Goal: Complete application form: Complete application form

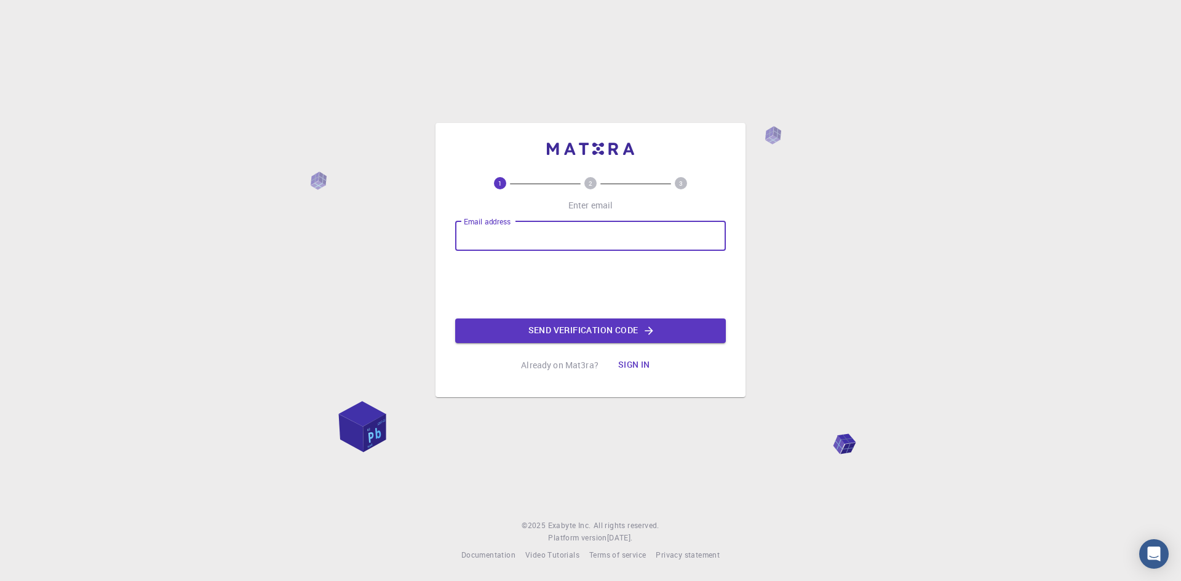
click at [577, 229] on input "Email address" at bounding box center [590, 236] width 271 height 30
type input "lynnjulieaevans@yahoo.co.uk"
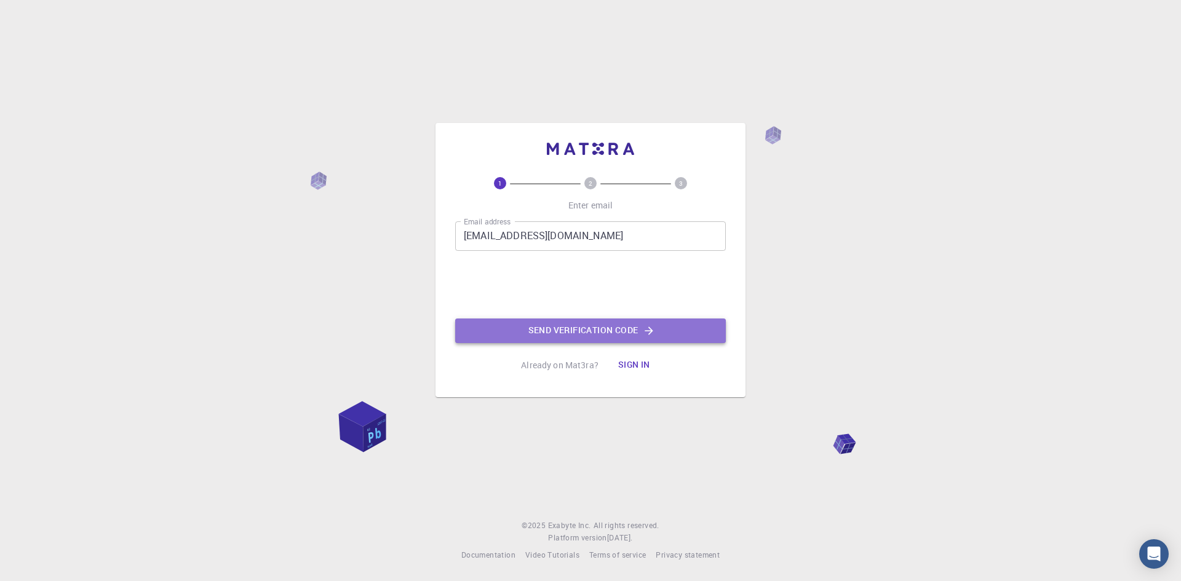
click at [555, 333] on button "Send verification code" at bounding box center [590, 331] width 271 height 25
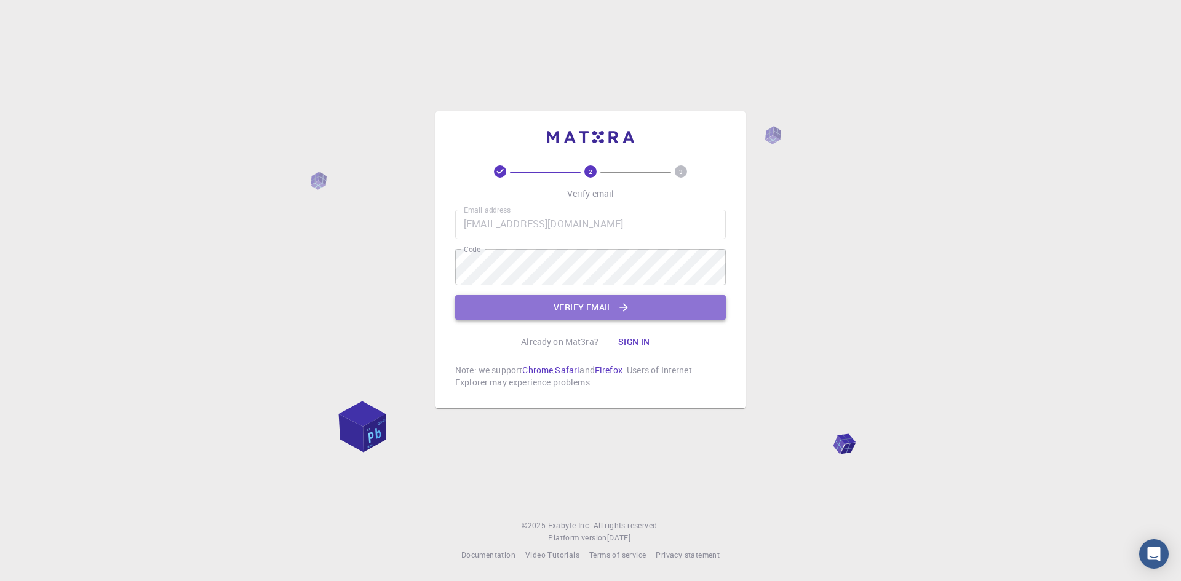
click at [574, 297] on button "Verify email" at bounding box center [590, 307] width 271 height 25
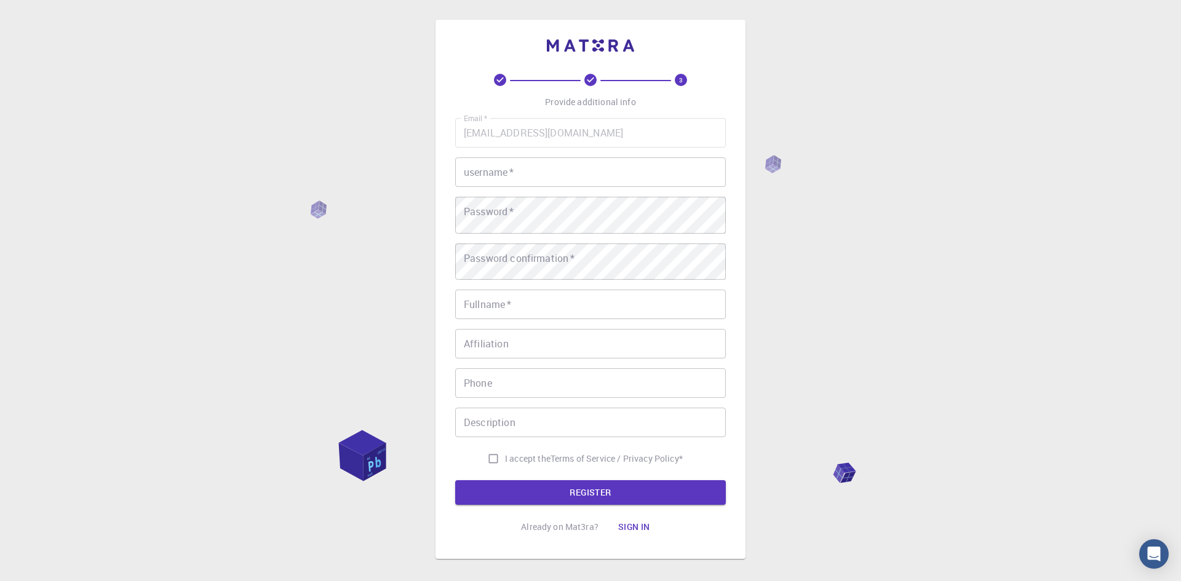
click at [571, 187] on input "username   *" at bounding box center [590, 172] width 271 height 30
click at [557, 187] on input "username   *" at bounding box center [590, 172] width 271 height 30
click at [556, 187] on input "username   *" at bounding box center [590, 172] width 271 height 30
type input "l"
type input "L"
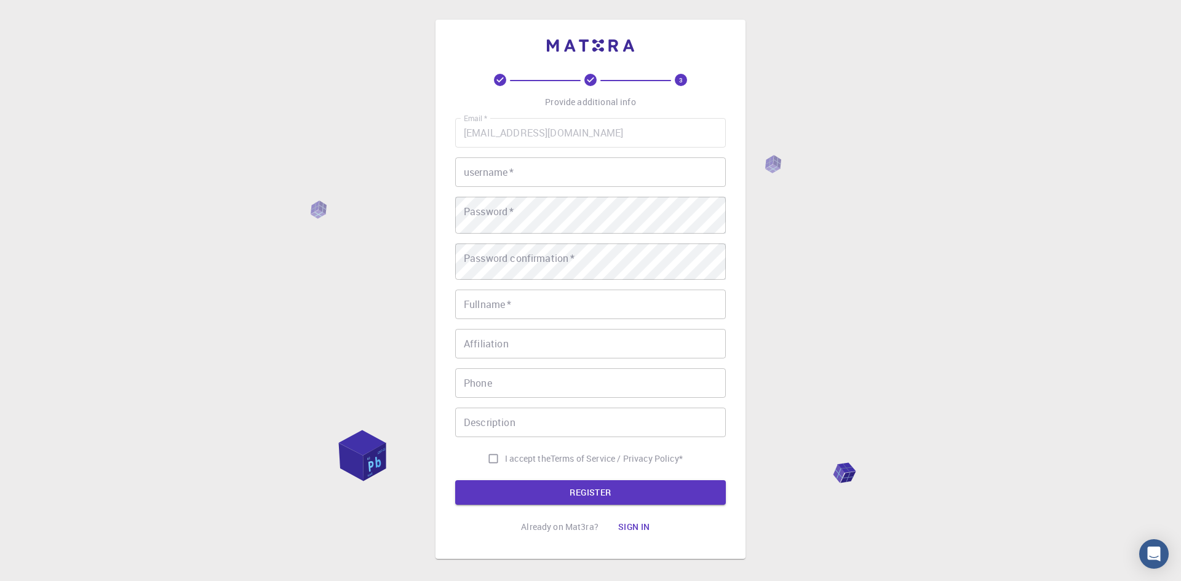
click at [876, 138] on div "3 Provide additional info Email   * lynnjulieaevans@yahoo.co.uk Email   * usern…" at bounding box center [590, 320] width 1181 height 640
click at [646, 184] on input "username   *" at bounding box center [590, 172] width 271 height 30
type input "Lynn"
click at [954, 317] on div "3 Provide additional info Email   * lynnjulieaevans@yahoo.co.uk Email   * usern…" at bounding box center [590, 320] width 1181 height 640
click at [541, 319] on input "Fullname   *" at bounding box center [590, 305] width 271 height 30
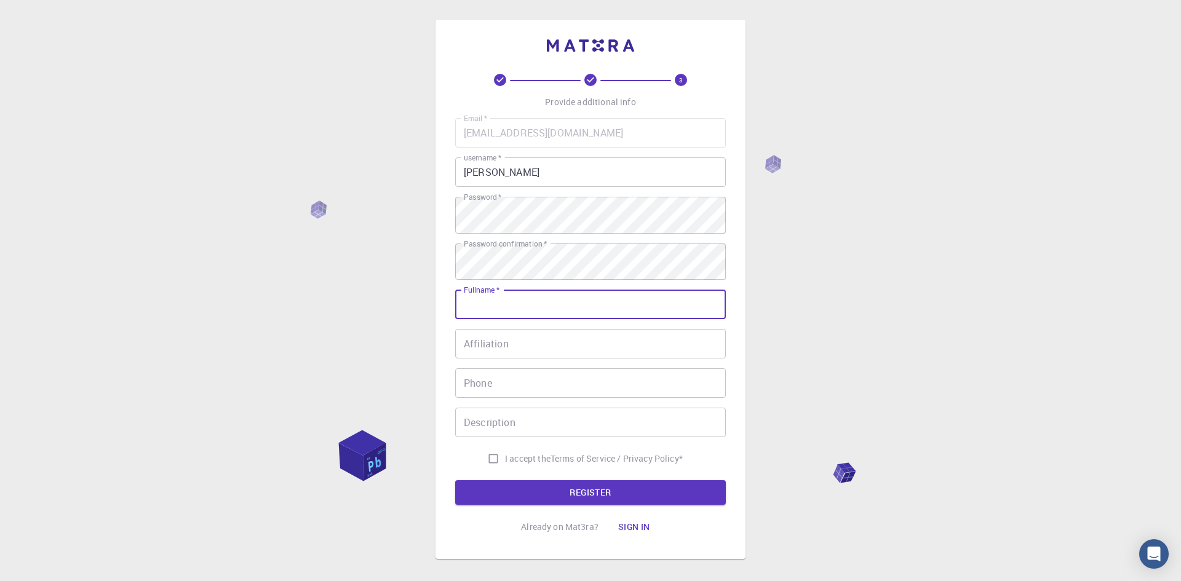
type input "Mrs L J Evans"
type input "07974051303"
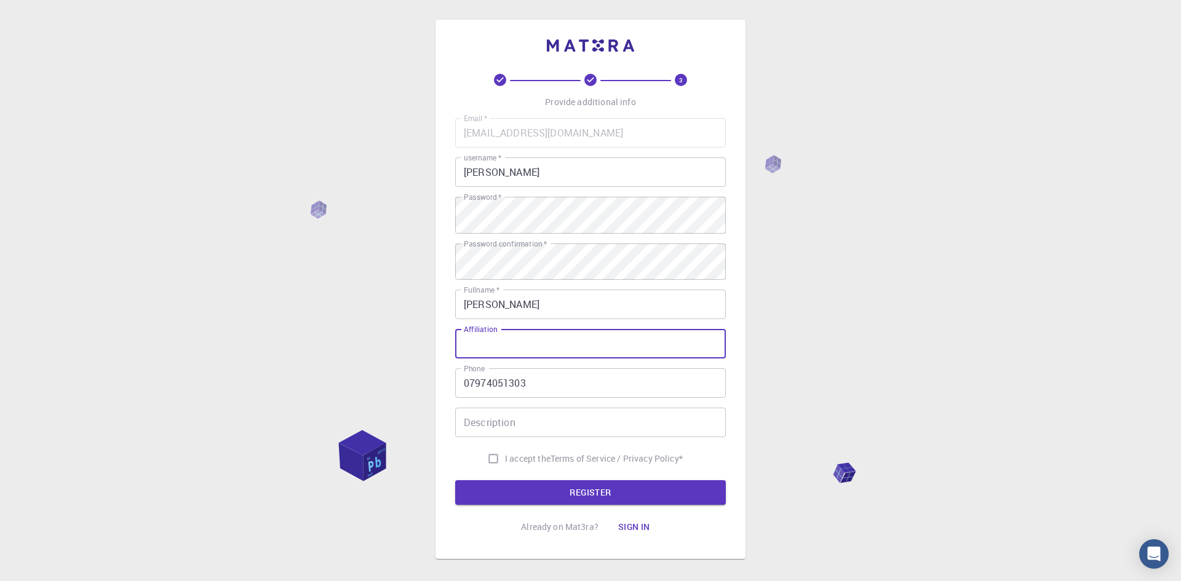
click at [565, 359] on input "Affiliation" at bounding box center [590, 344] width 271 height 30
click at [482, 470] on input "I accept the Terms of Service / Privacy Policy *" at bounding box center [493, 458] width 23 height 23
checkbox input "true"
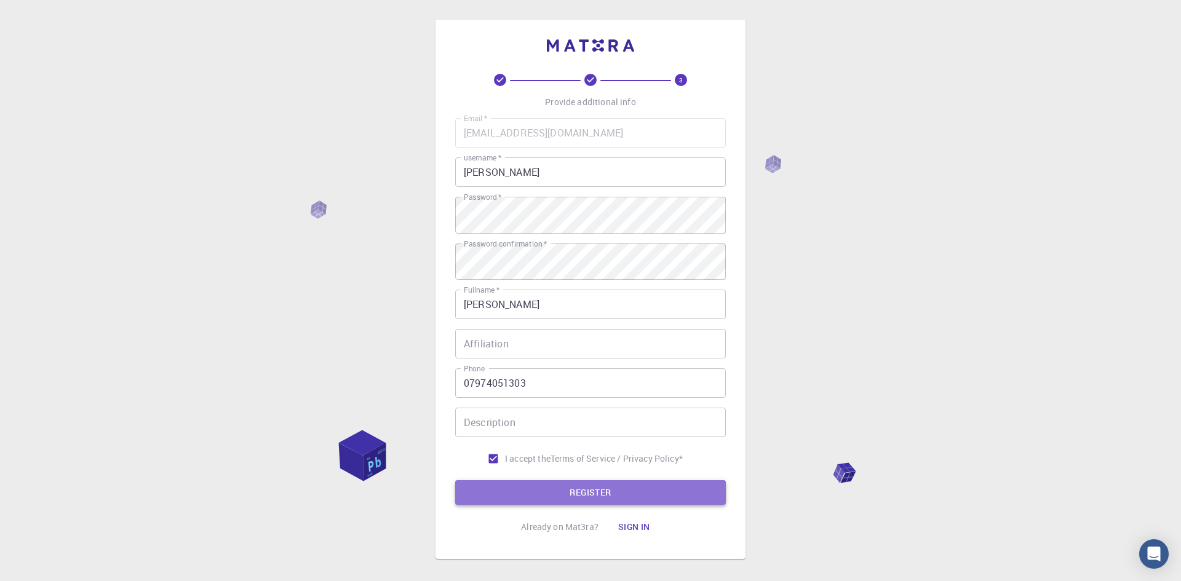
click at [609, 505] on button "REGISTER" at bounding box center [590, 492] width 271 height 25
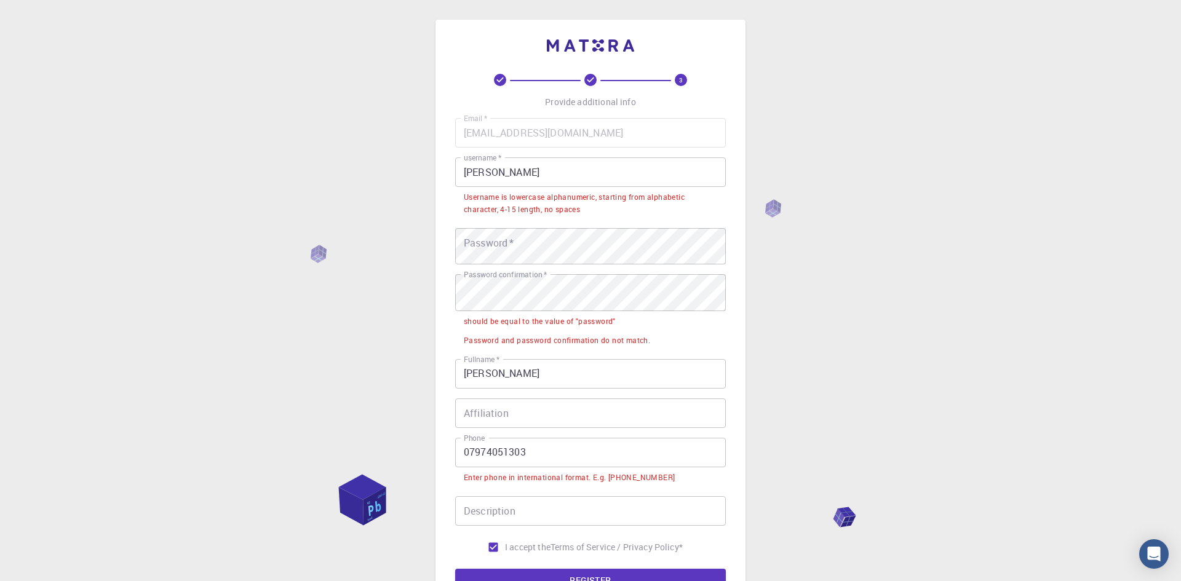
click at [505, 280] on label "Password confirmation   *" at bounding box center [505, 274] width 83 height 10
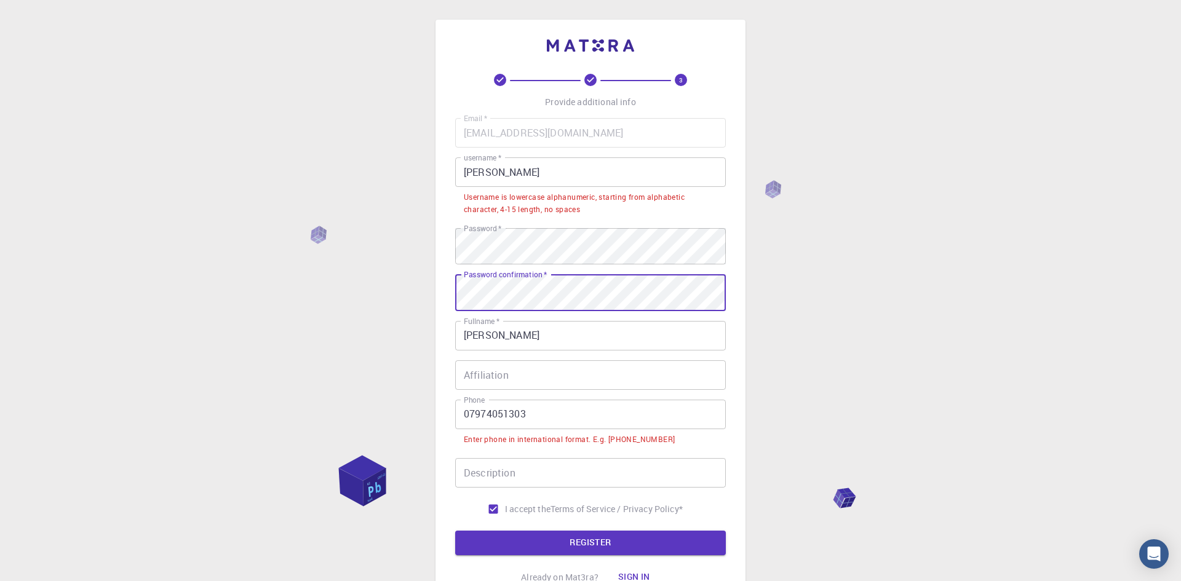
click at [863, 477] on div "3 Provide additional info Email   * lynnjulieaevans@yahoo.co.uk Email   * usern…" at bounding box center [590, 345] width 1181 height 690
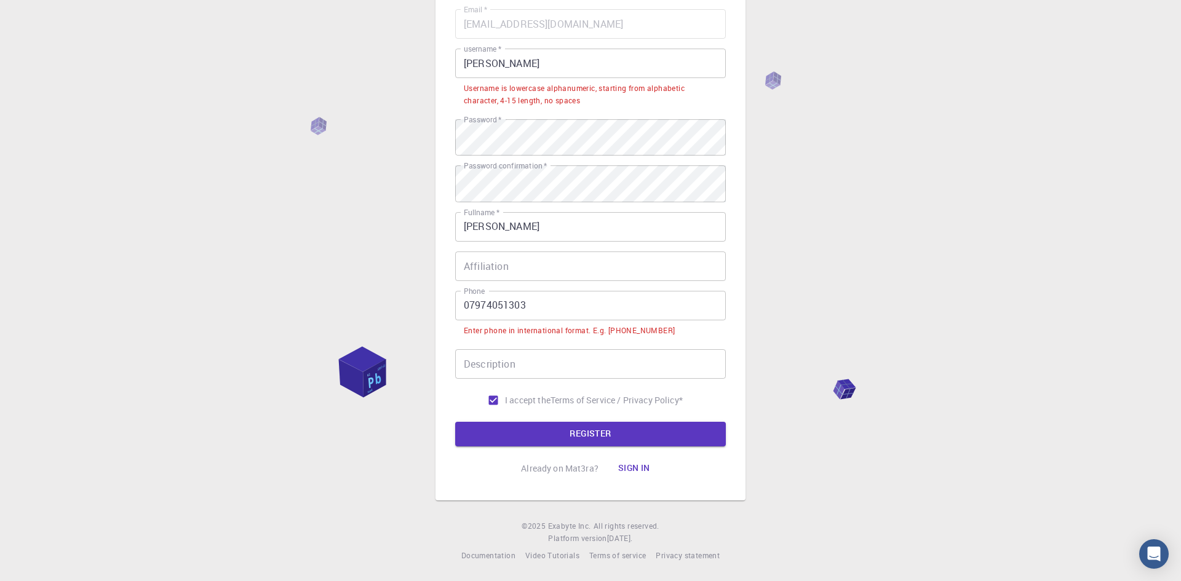
scroll to position [172, 0]
click at [591, 446] on button "REGISTER" at bounding box center [590, 434] width 271 height 25
click at [795, 139] on div "3 Provide additional info Email   * lynnjulieaevans@yahoo.co.uk Email   * usern…" at bounding box center [590, 236] width 1181 height 690
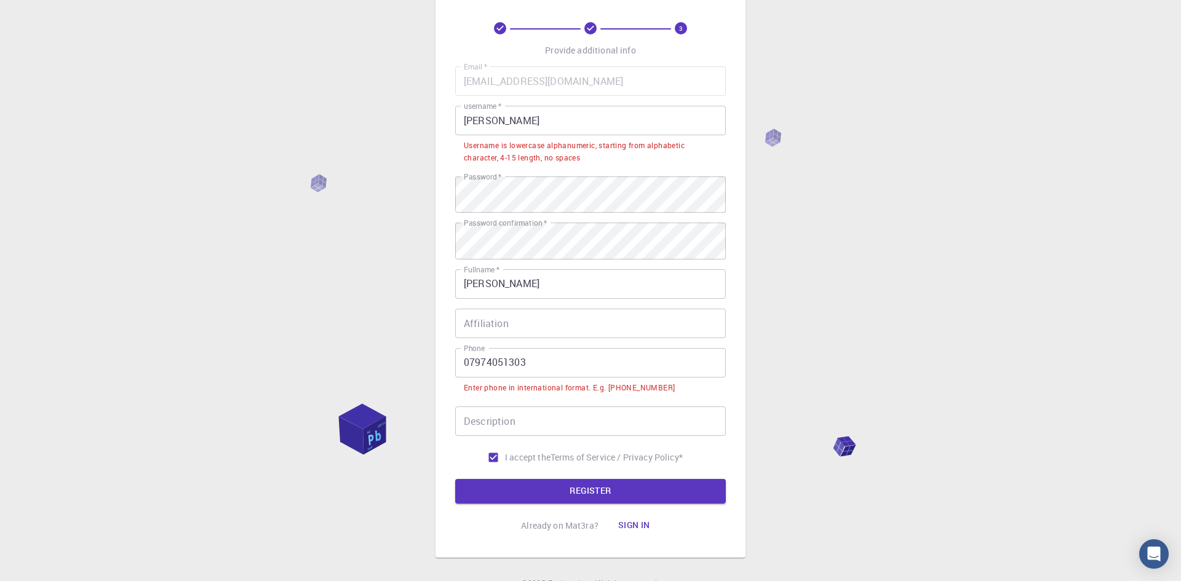
scroll to position [49, 0]
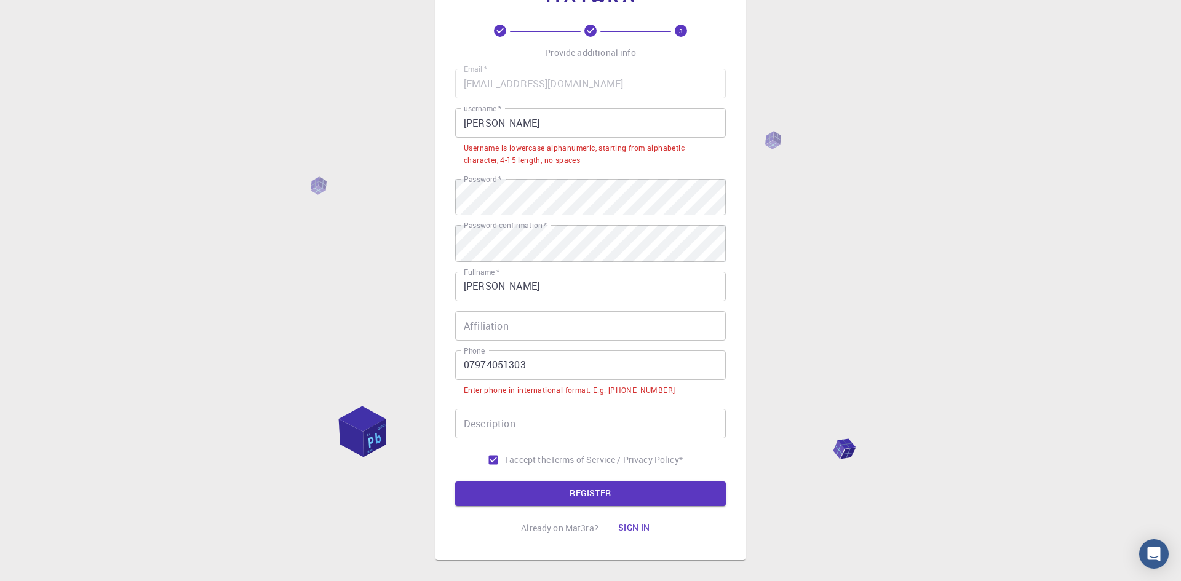
click at [553, 138] on input "Lynn" at bounding box center [590, 123] width 271 height 30
click at [555, 138] on input "Lynn" at bounding box center [590, 123] width 271 height 30
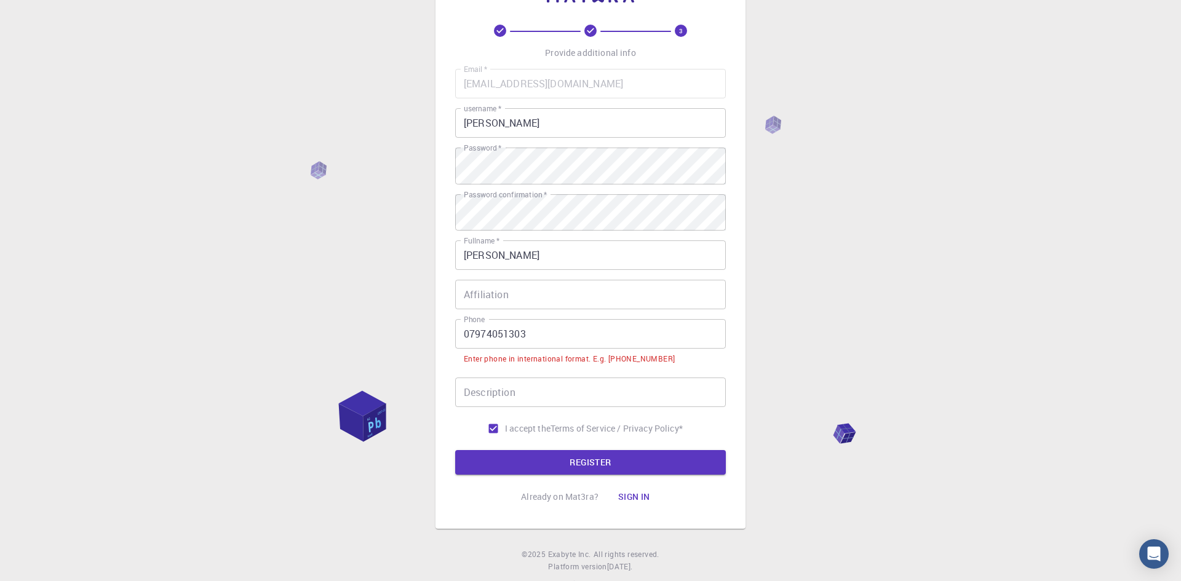
click at [528, 138] on input "Lynn" at bounding box center [590, 123] width 271 height 30
click at [566, 475] on button "REGISTER" at bounding box center [590, 462] width 271 height 25
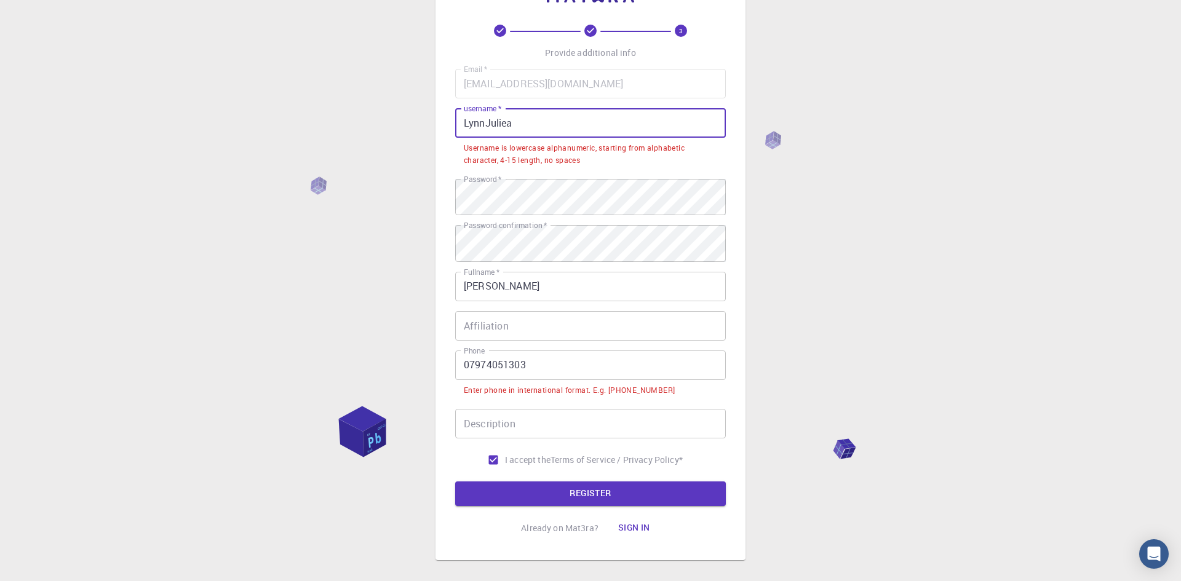
click at [564, 138] on input "LynnJuliea" at bounding box center [590, 123] width 271 height 30
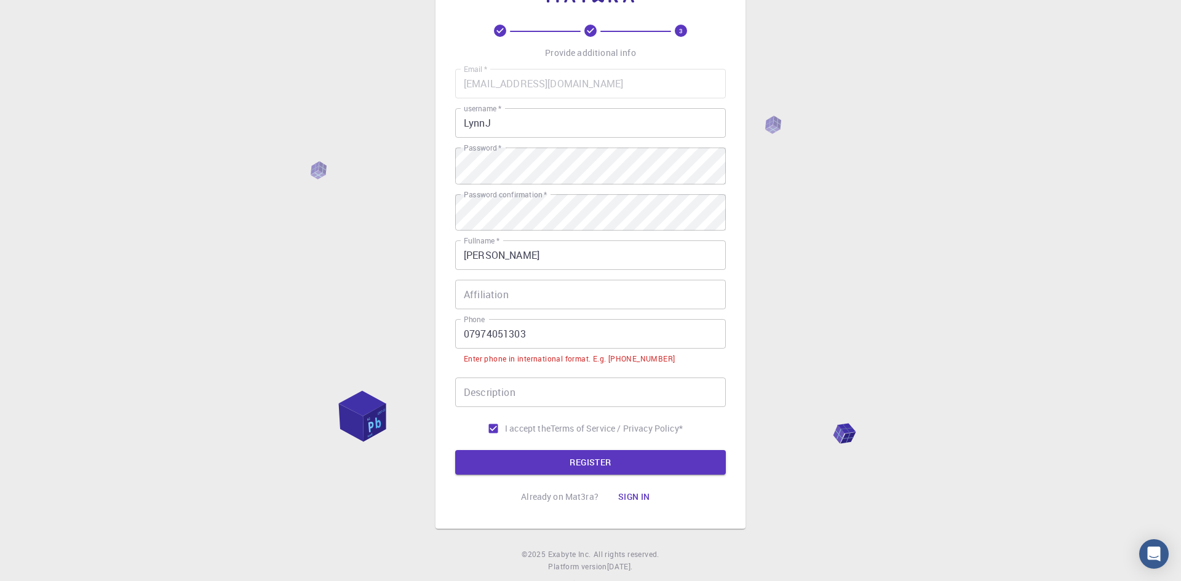
click at [789, 292] on div "3 Provide additional info Email   * lynnjulieaevans@yahoo.co.uk Email   * usern…" at bounding box center [590, 280] width 1181 height 659
click at [554, 475] on button "REGISTER" at bounding box center [590, 462] width 271 height 25
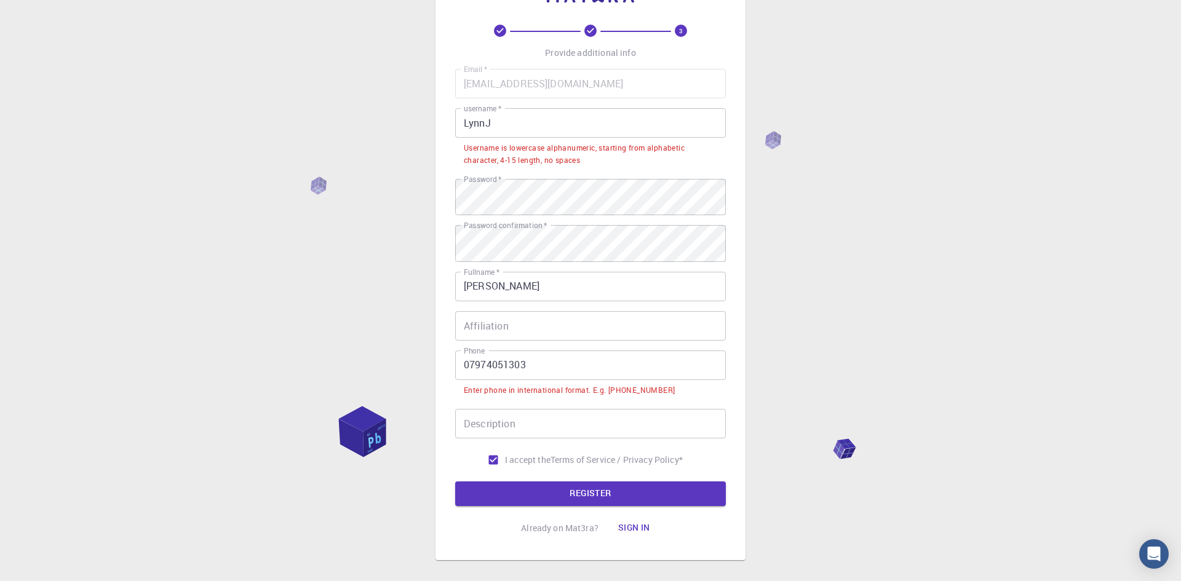
click at [535, 138] on input "LynnJ" at bounding box center [590, 123] width 271 height 30
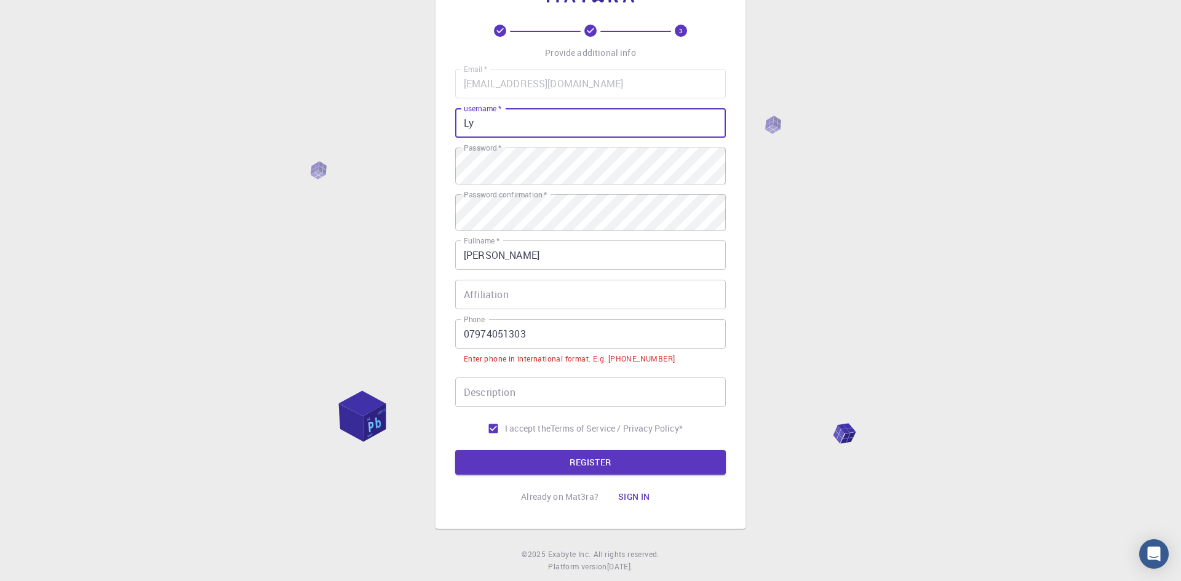
type input "L"
type input "lynnj"
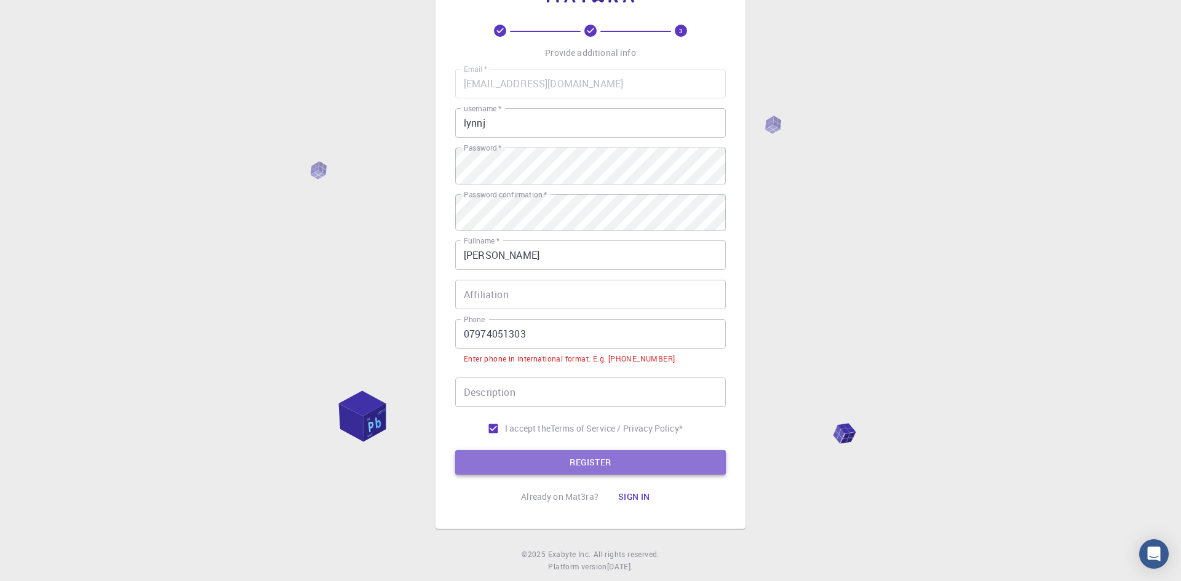
click at [654, 475] on button "REGISTER" at bounding box center [590, 462] width 271 height 25
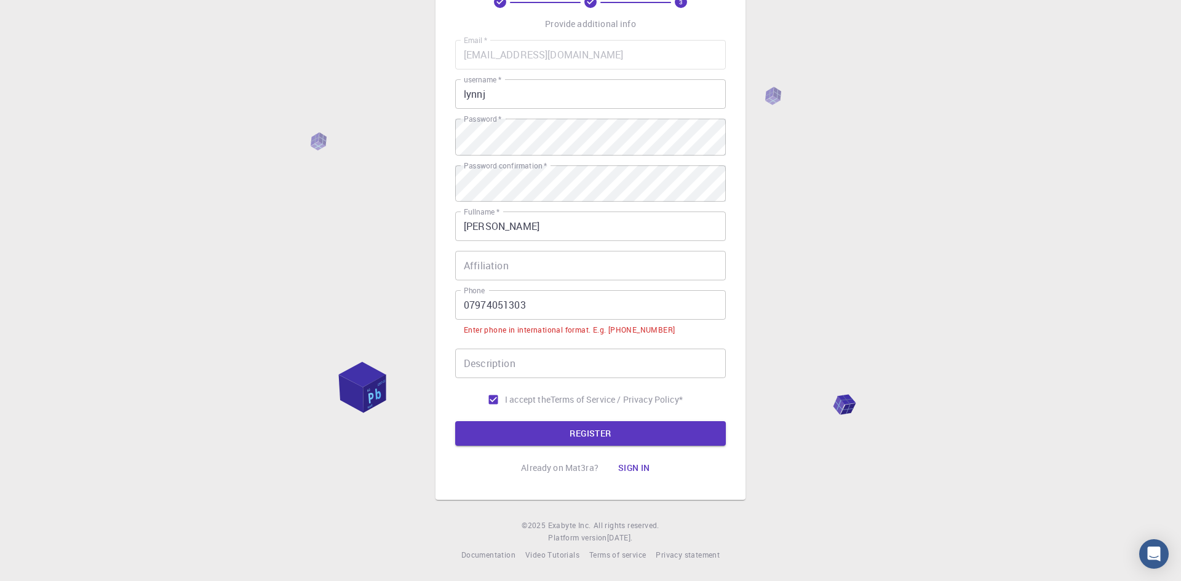
scroll to position [191, 0]
click at [522, 421] on button "REGISTER" at bounding box center [590, 433] width 271 height 25
click at [634, 427] on button "REGISTER" at bounding box center [590, 433] width 271 height 25
click at [632, 290] on input "07974051303" at bounding box center [590, 305] width 271 height 30
click at [475, 290] on input "07974051303" at bounding box center [590, 305] width 271 height 30
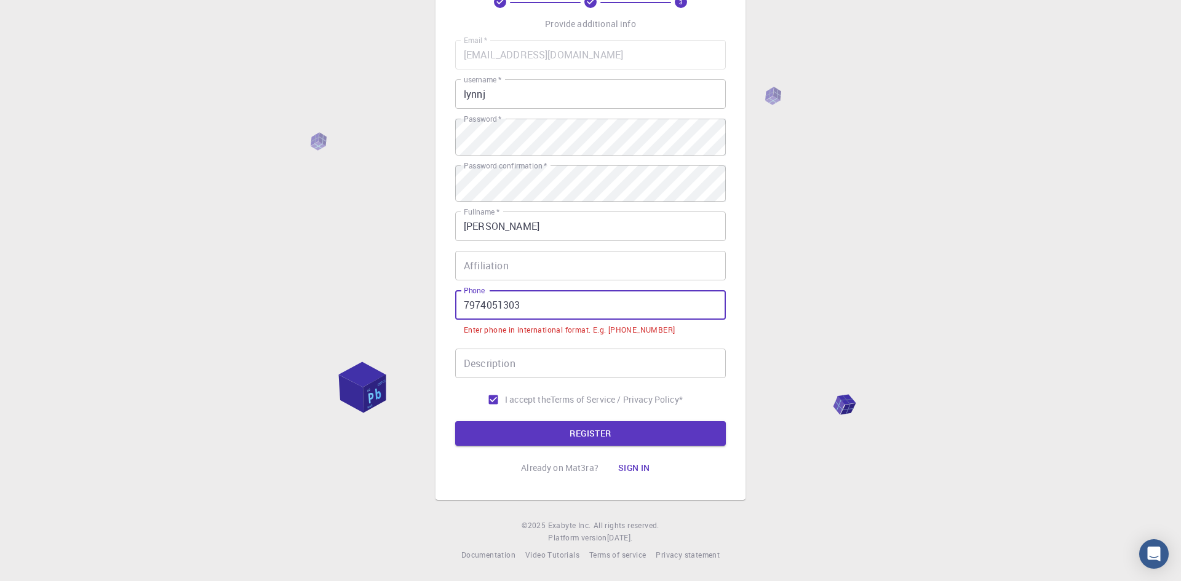
scroll to position [148, 0]
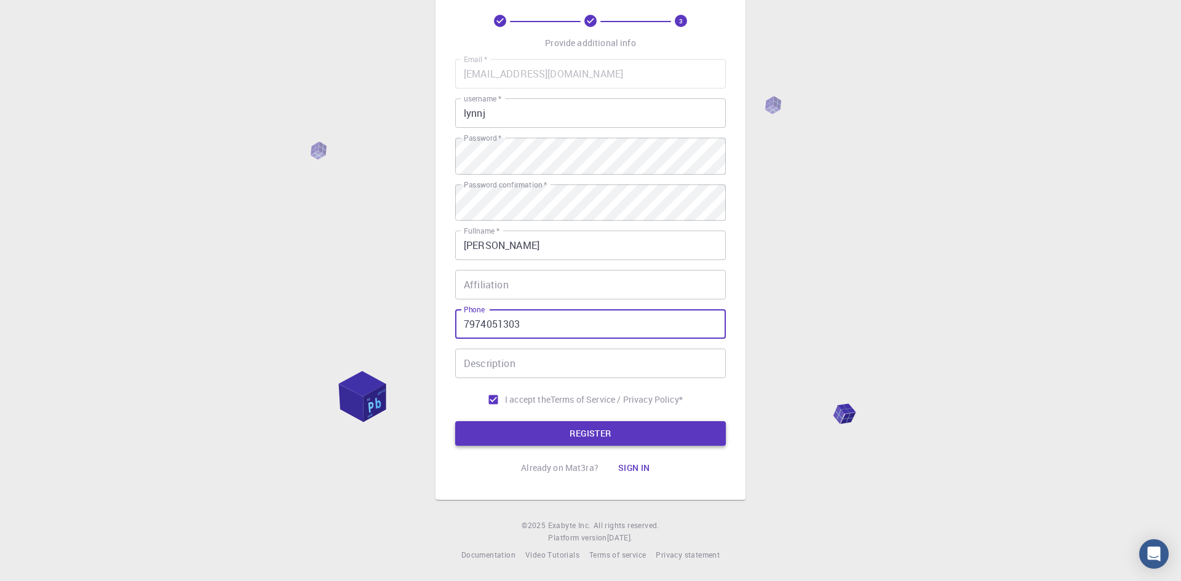
type input "7974051303"
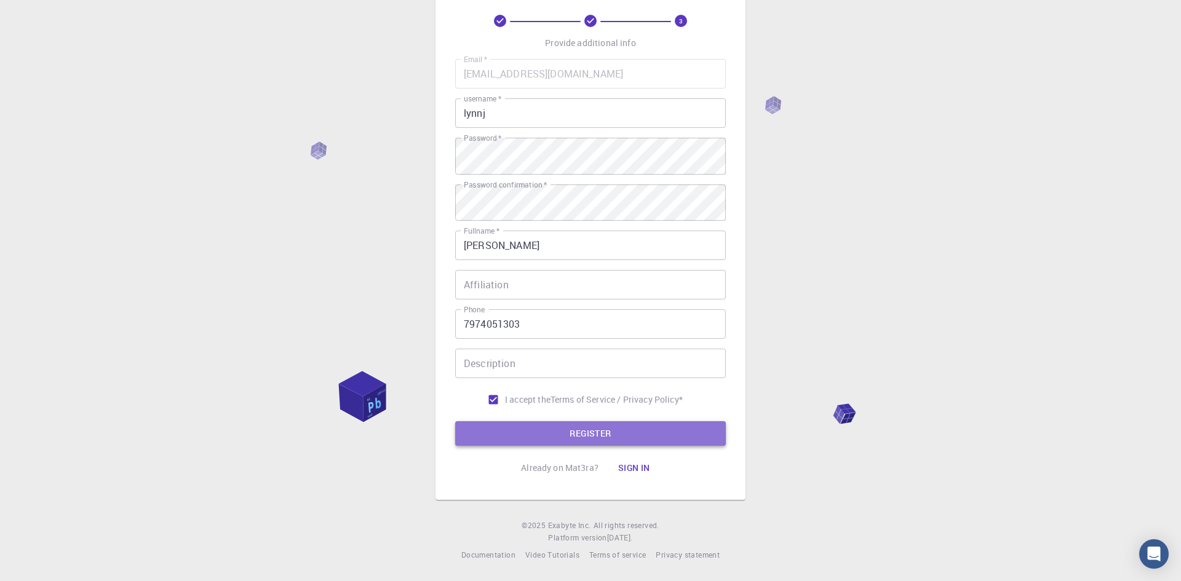
click at [552, 421] on button "REGISTER" at bounding box center [590, 433] width 271 height 25
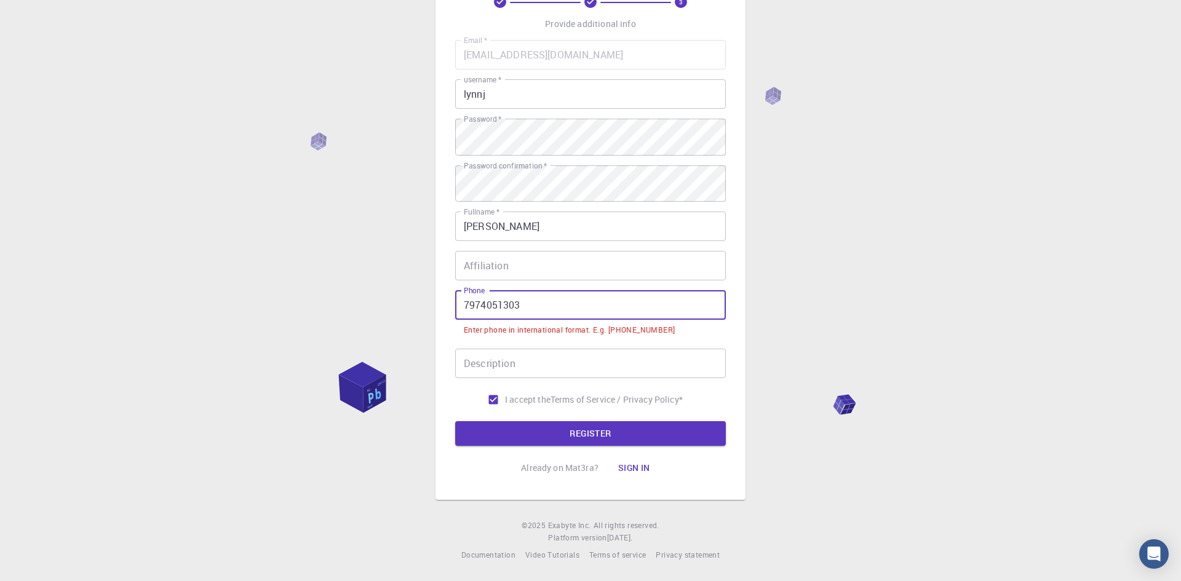
click at [467, 290] on input "7974051303" at bounding box center [590, 305] width 271 height 30
drag, startPoint x: 618, startPoint y: 287, endPoint x: 410, endPoint y: 309, distance: 209.7
click at [410, 309] on div "3 Provide additional info Email   * lynnjulieaevans@yahoo.co.uk Email   * usern…" at bounding box center [590, 251] width 1181 height 659
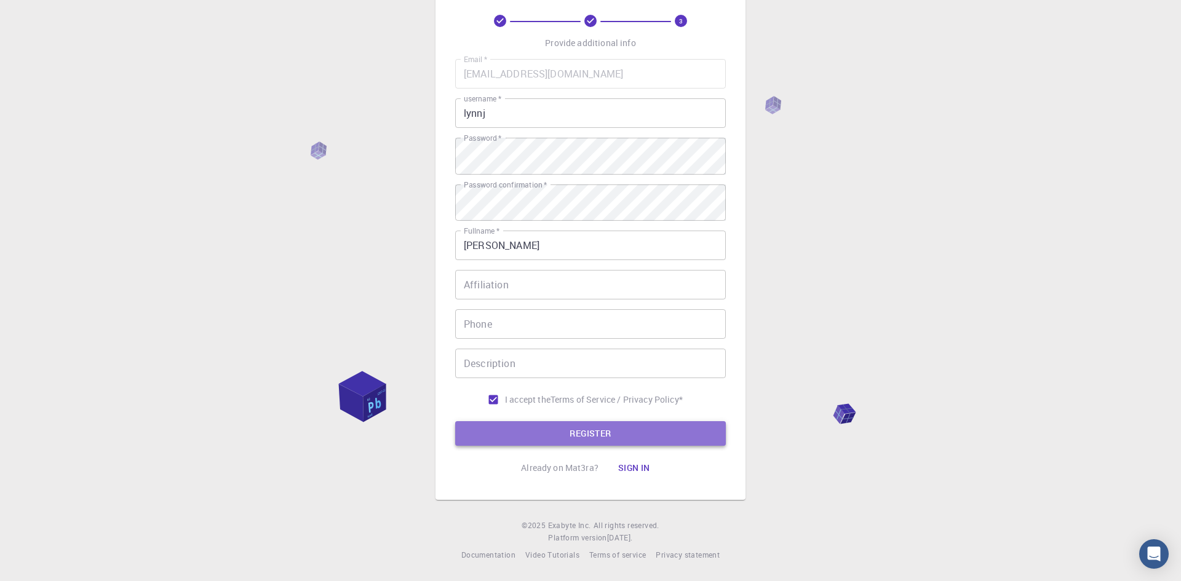
click at [629, 421] on button "REGISTER" at bounding box center [590, 433] width 271 height 25
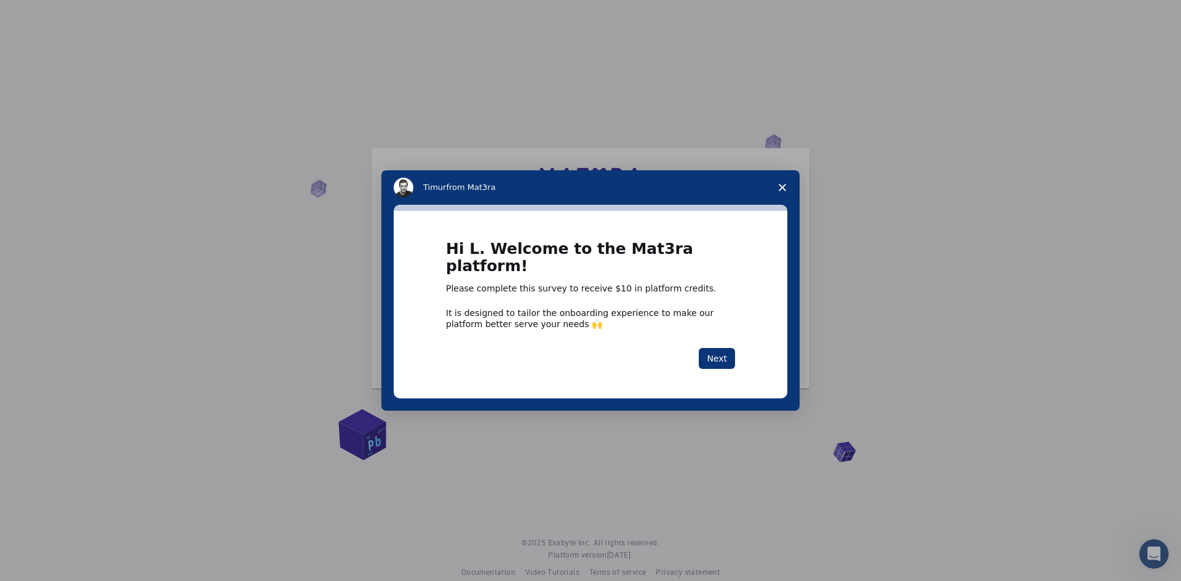
click at [782, 191] on icon "Close survey" at bounding box center [782, 187] width 7 height 7
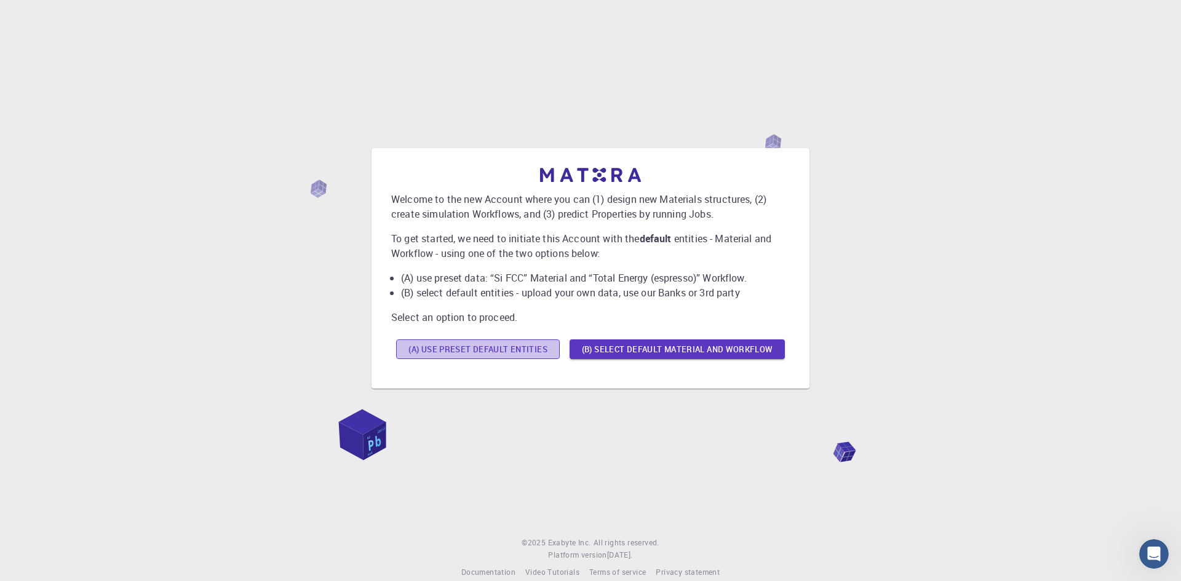
click at [560, 359] on button "(A) Use preset default entities" at bounding box center [478, 349] width 164 height 20
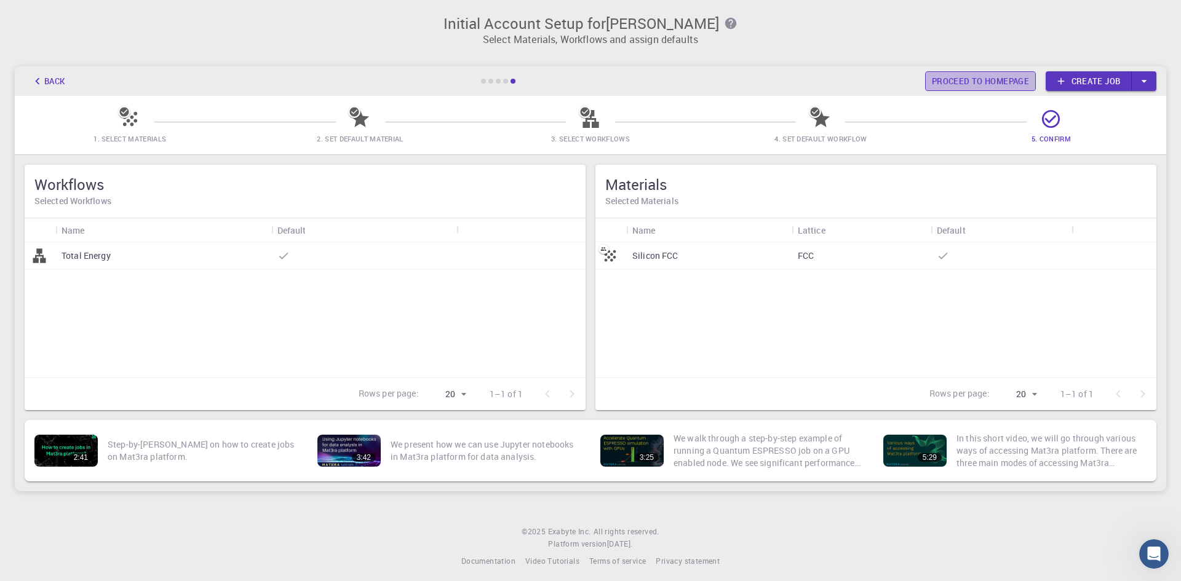
click at [952, 90] on link "Proceed to homepage" at bounding box center [980, 81] width 111 height 20
